Goal: Navigation & Orientation: Find specific page/section

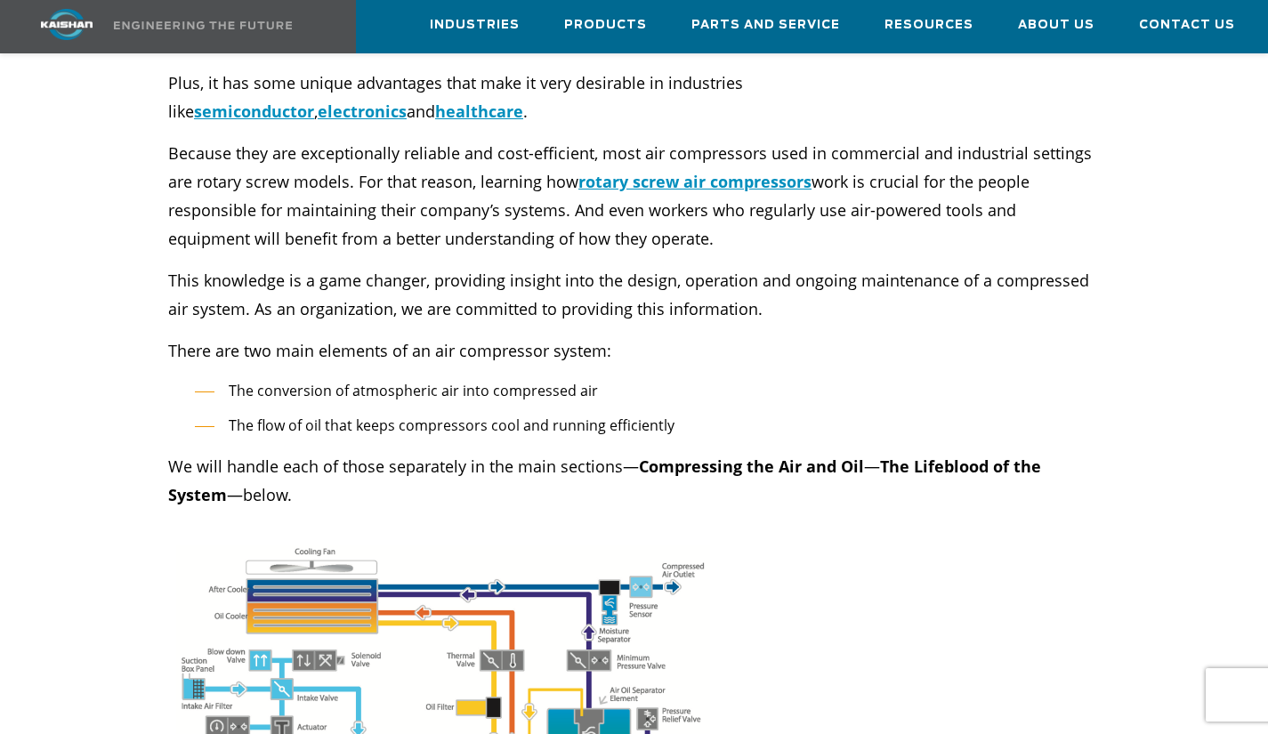
scroll to position [712, 0]
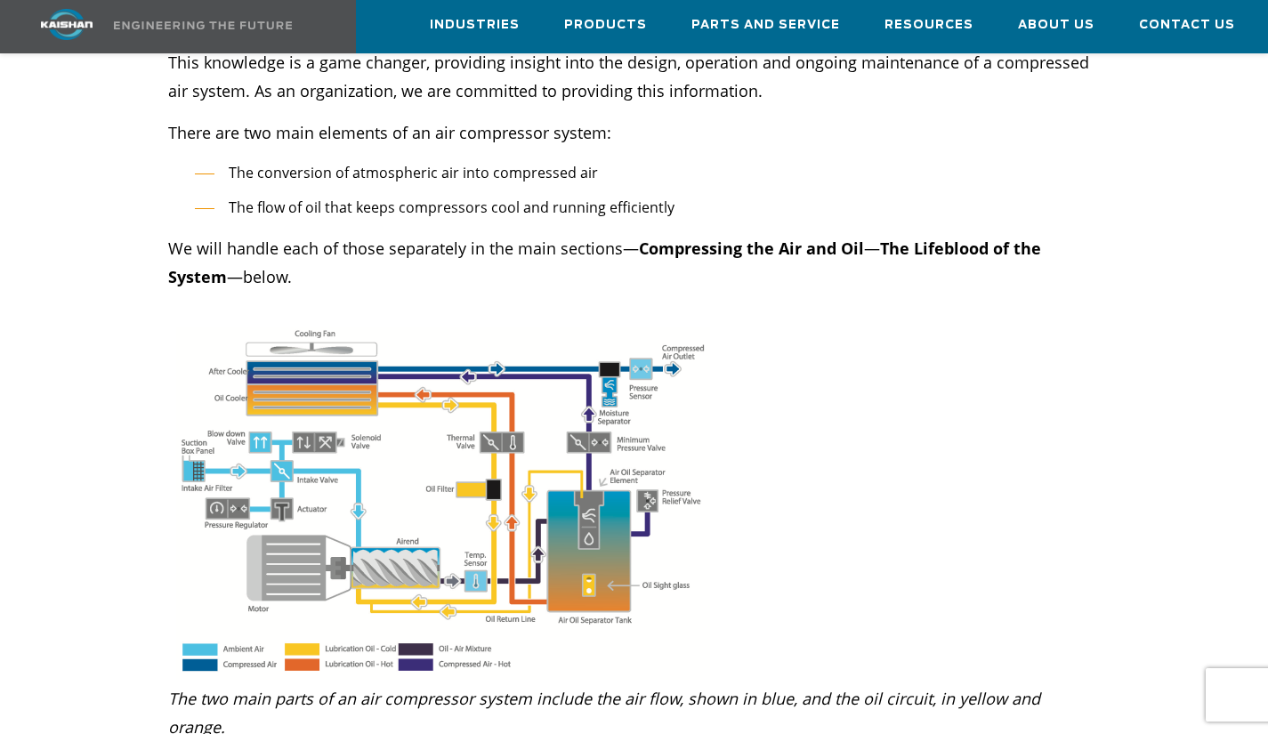
click at [401, 457] on img at bounding box center [443, 503] width 534 height 353
click at [426, 452] on img at bounding box center [443, 503] width 534 height 353
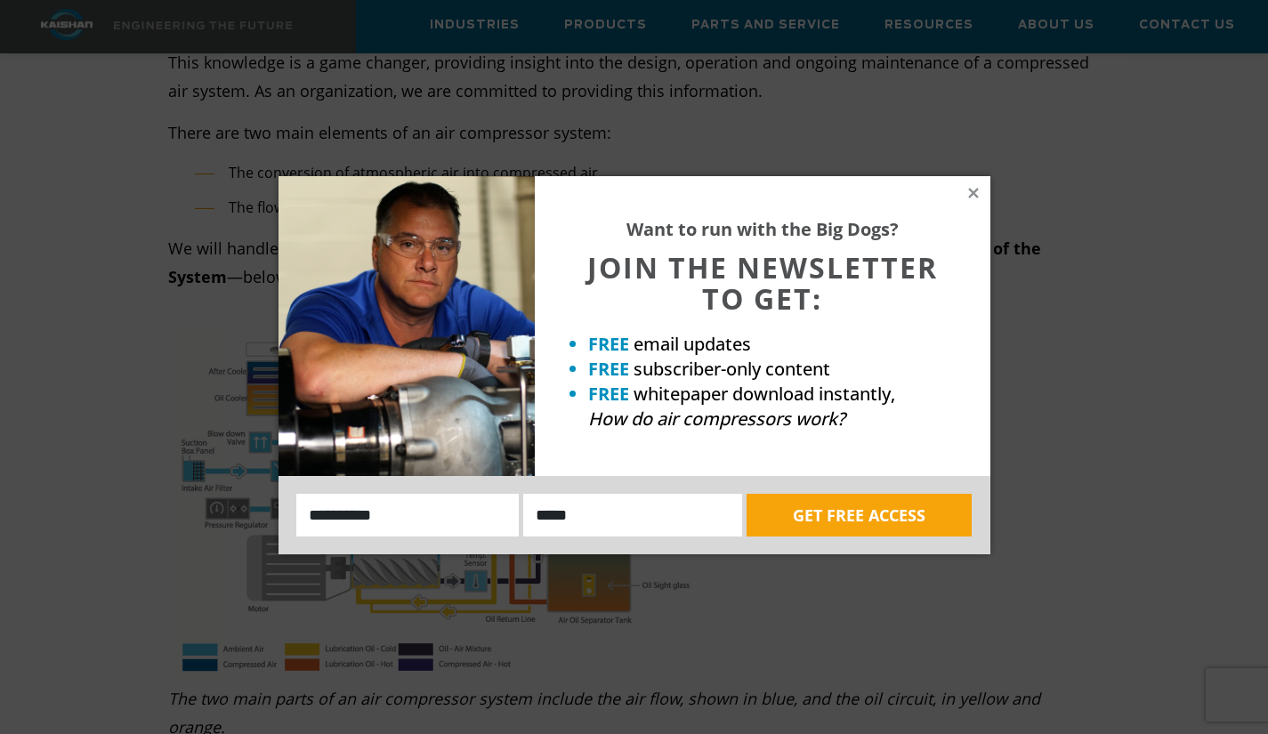
drag, startPoint x: 376, startPoint y: 418, endPoint x: 1017, endPoint y: 273, distance: 658.0
click at [972, 189] on icon at bounding box center [974, 193] width 16 height 16
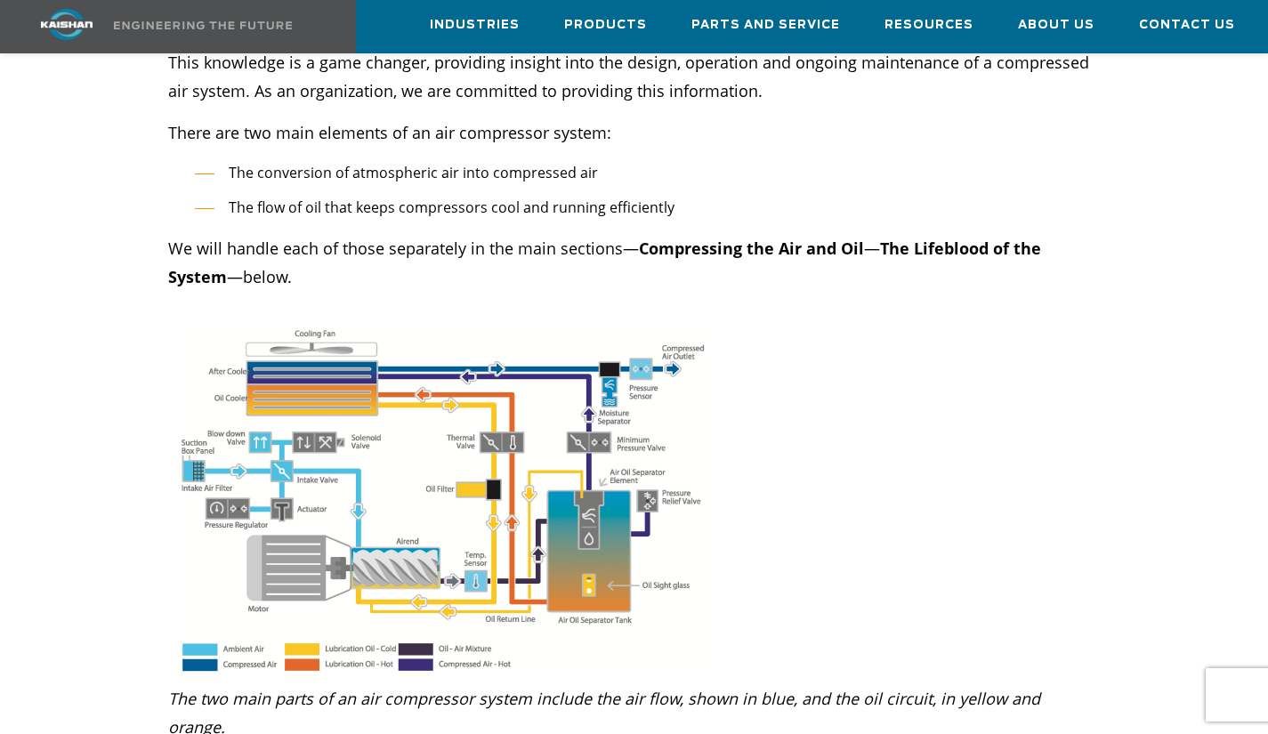
drag, startPoint x: 729, startPoint y: 555, endPoint x: 806, endPoint y: 514, distance: 87.6
drag, startPoint x: 222, startPoint y: 28, endPoint x: 281, endPoint y: 2, distance: 65.3
drag, startPoint x: 379, startPoint y: 309, endPoint x: 395, endPoint y: 316, distance: 17.5
drag, startPoint x: 395, startPoint y: 316, endPoint x: 418, endPoint y: 307, distance: 24.8
drag, startPoint x: 419, startPoint y: 307, endPoint x: 440, endPoint y: 302, distance: 21.2
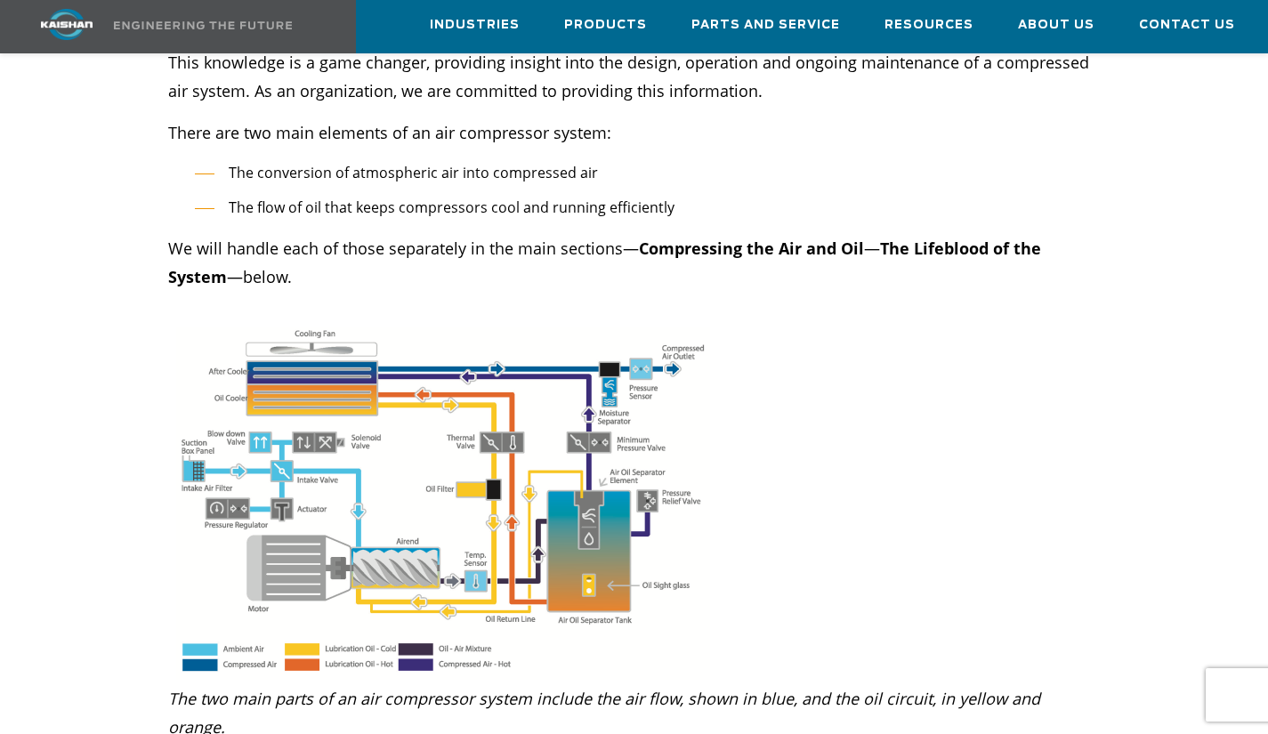
drag, startPoint x: 433, startPoint y: 304, endPoint x: 490, endPoint y: 305, distance: 56.1
drag, startPoint x: 492, startPoint y: 351, endPoint x: 512, endPoint y: 676, distance: 325.5
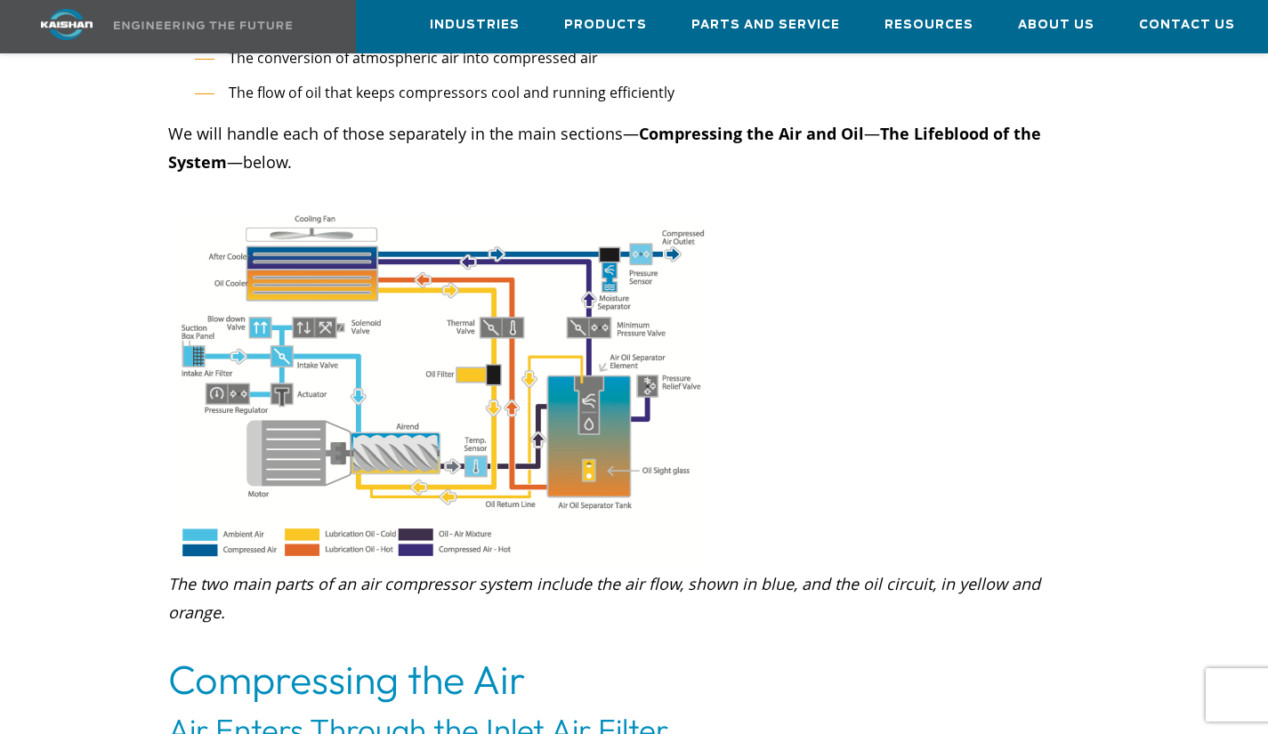
scroll to position [801, 0]
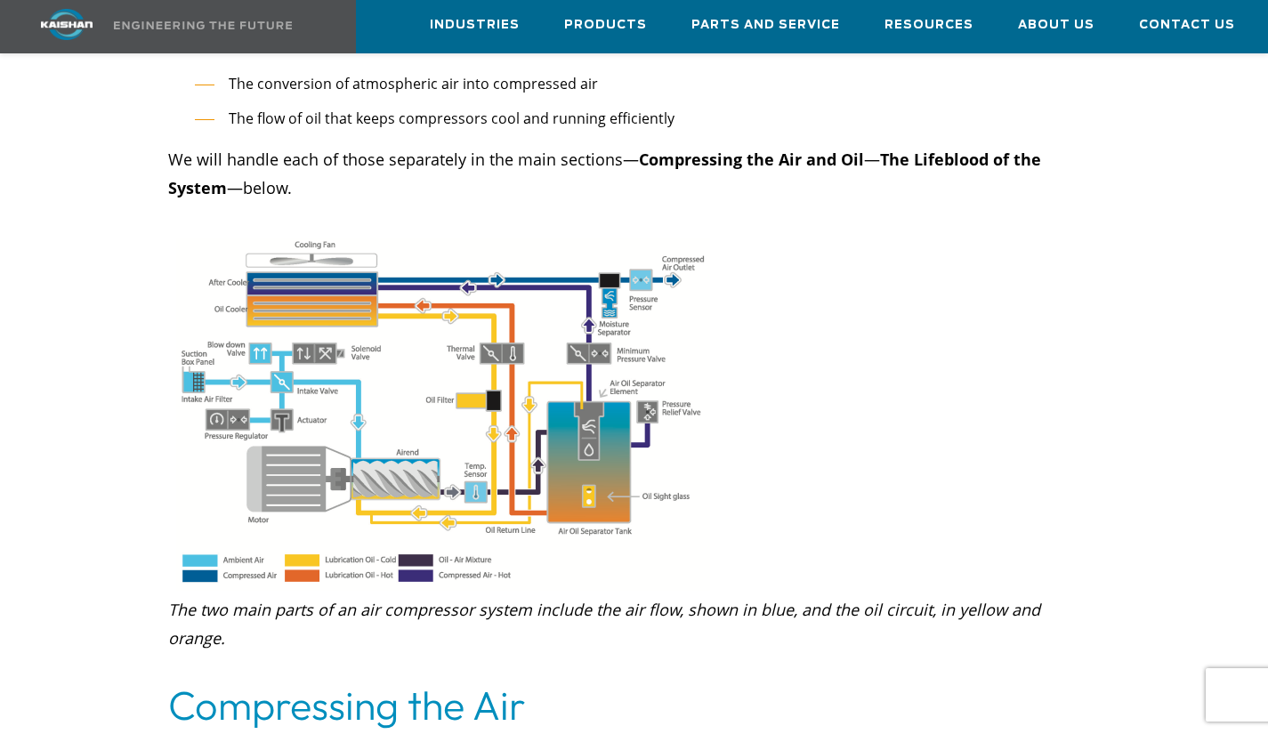
click at [439, 434] on img at bounding box center [443, 414] width 534 height 353
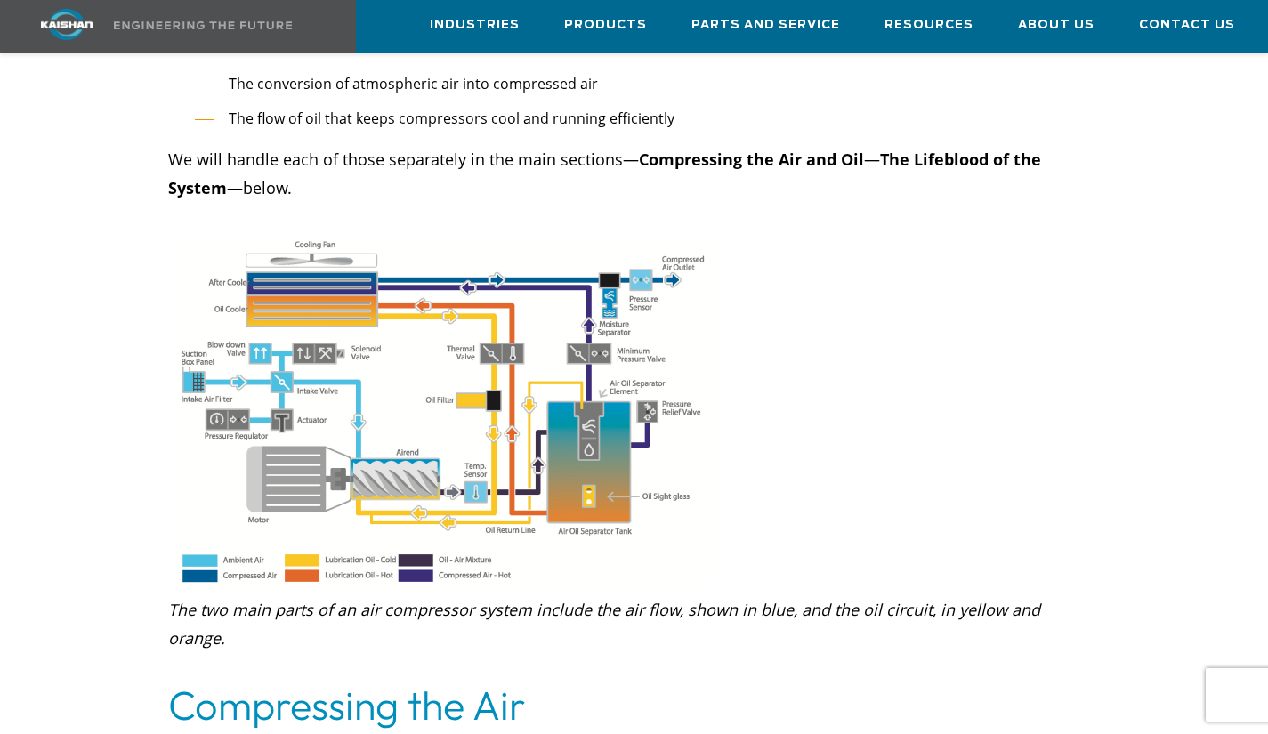
click at [439, 434] on img at bounding box center [443, 414] width 534 height 353
drag, startPoint x: 439, startPoint y: 434, endPoint x: 571, endPoint y: 468, distance: 136.0
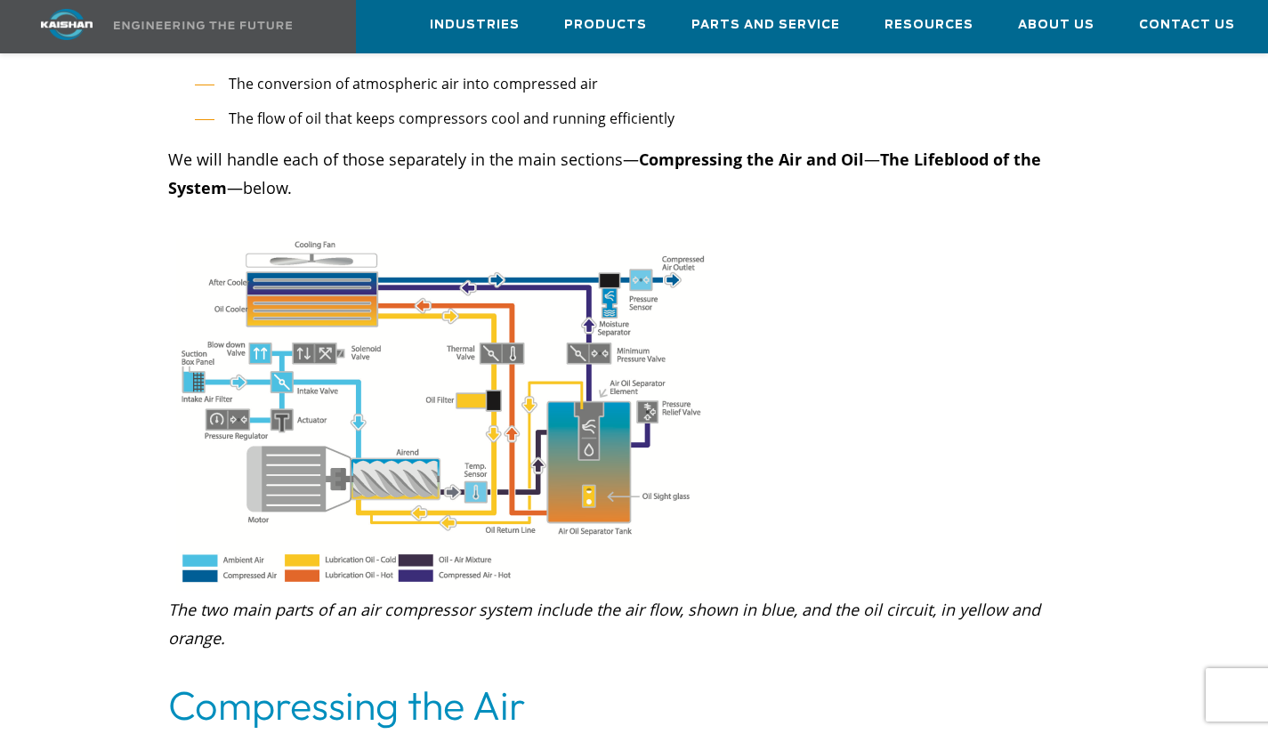
click at [571, 468] on img at bounding box center [443, 414] width 534 height 353
drag, startPoint x: 356, startPoint y: 338, endPoint x: 289, endPoint y: 341, distance: 66.8
click at [290, 338] on img at bounding box center [443, 414] width 534 height 353
drag, startPoint x: 343, startPoint y: 374, endPoint x: 263, endPoint y: 323, distance: 94.1
click at [263, 323] on img at bounding box center [443, 414] width 534 height 353
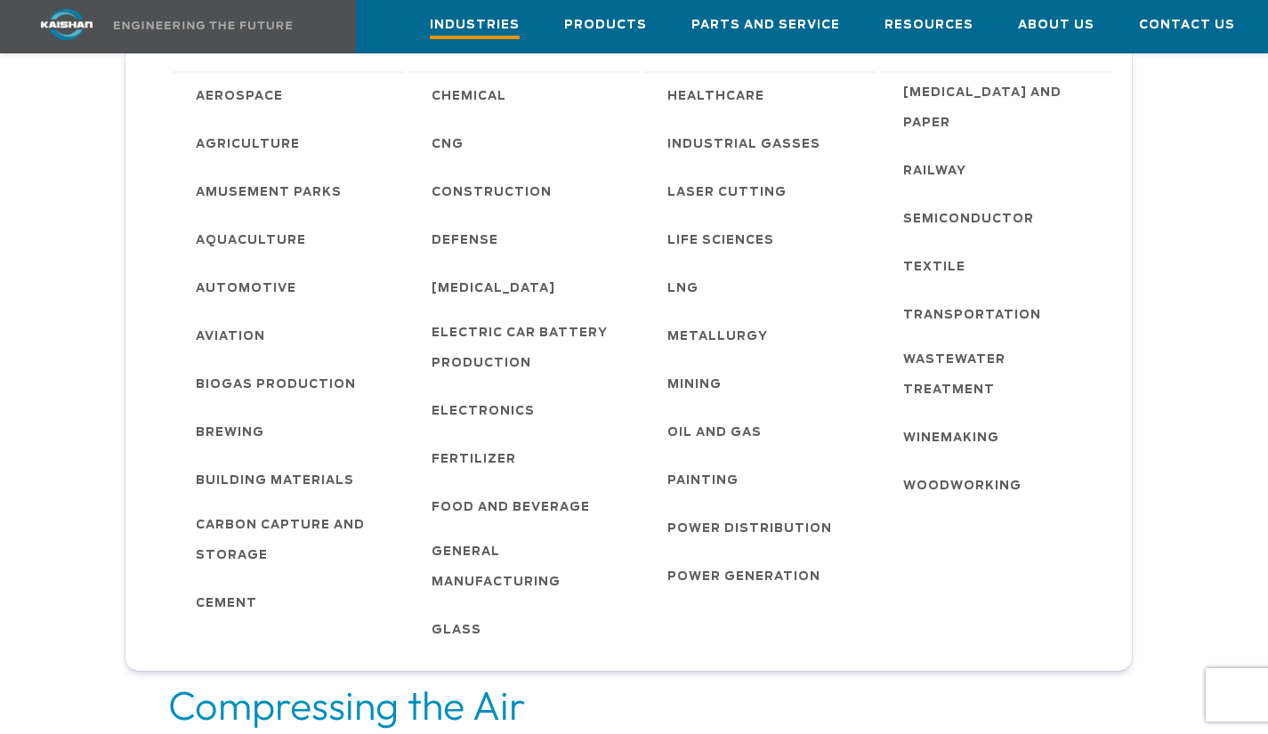
click at [512, 21] on span "Industries" at bounding box center [475, 27] width 90 height 24
